Goal: Check status

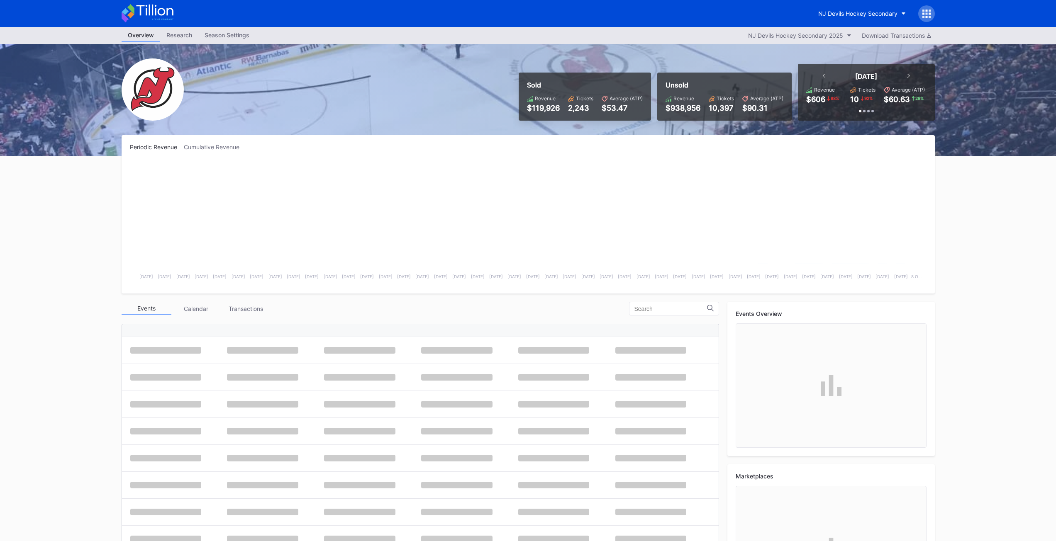
scroll to position [81, 0]
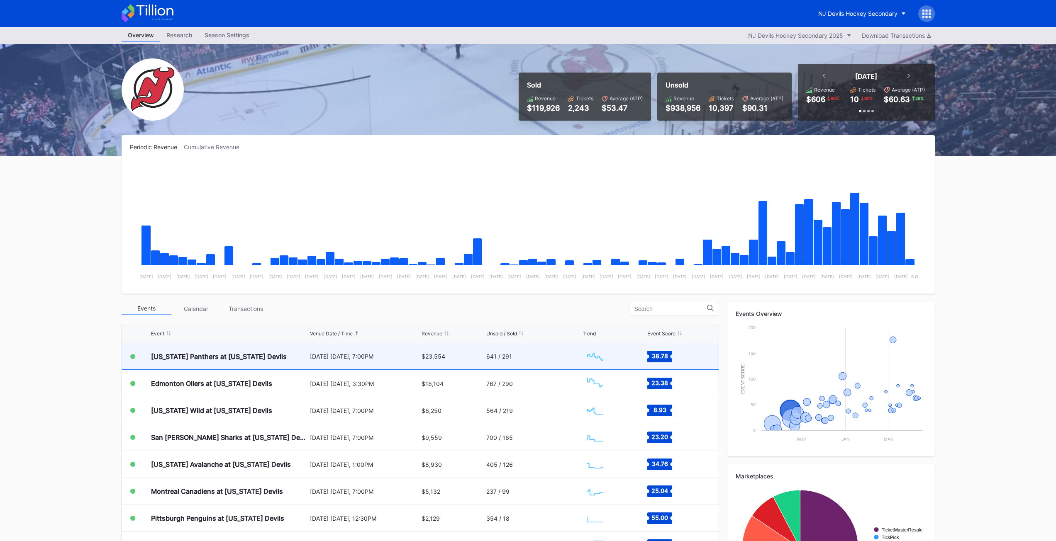
click at [478, 363] on div "$23,554" at bounding box center [453, 357] width 63 height 26
